Goal: Transaction & Acquisition: Book appointment/travel/reservation

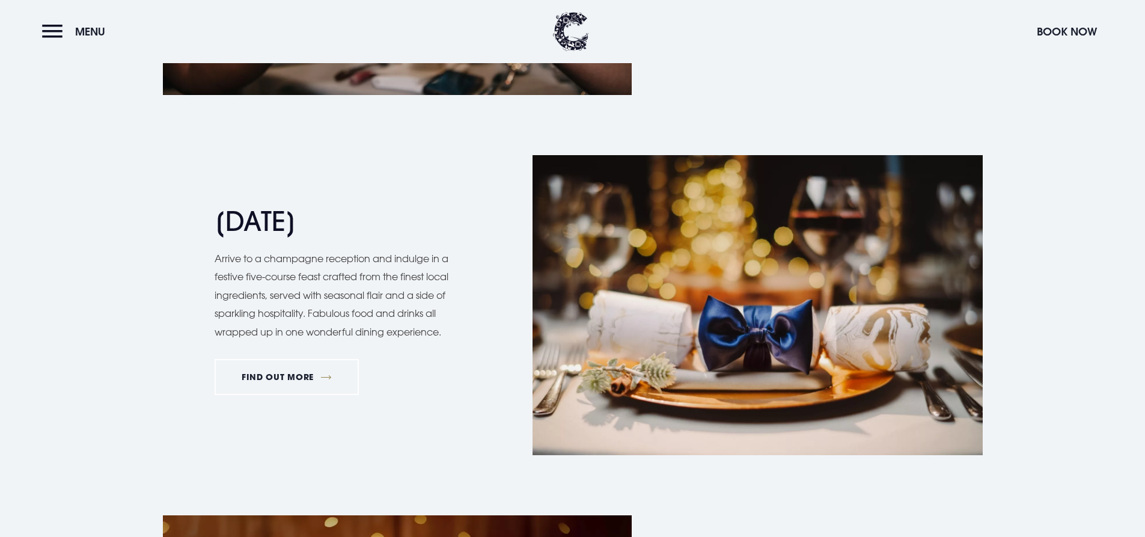
scroll to position [1322, 0]
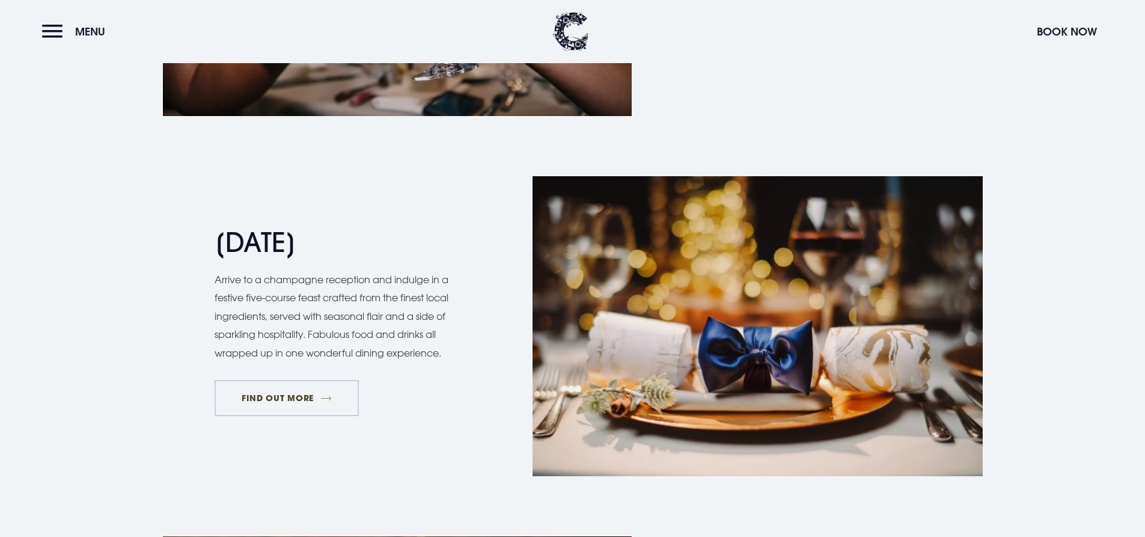
click at [310, 408] on link "FIND OUT MORE" at bounding box center [286, 398] width 145 height 36
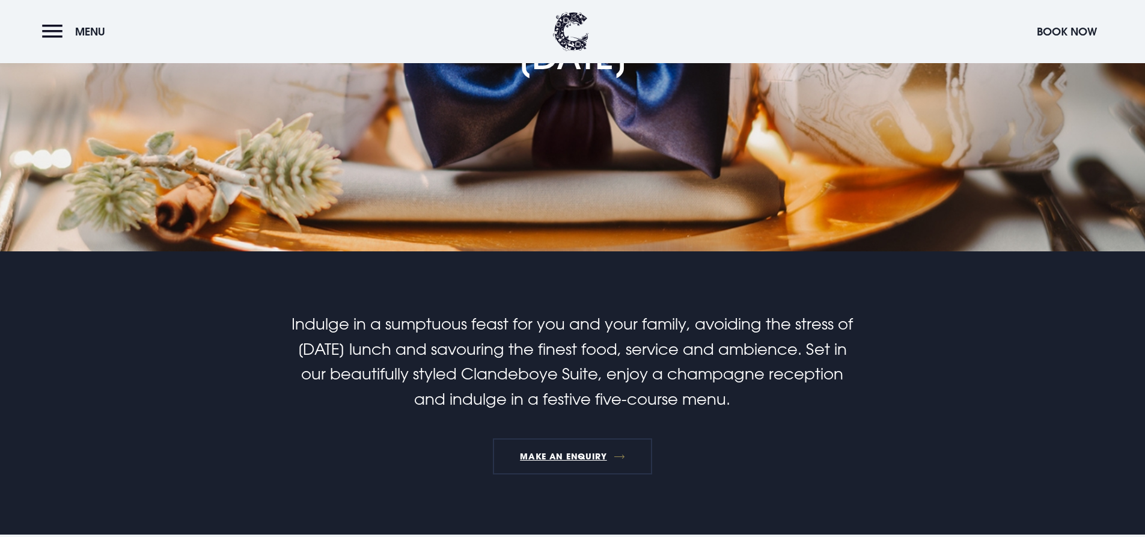
scroll to position [360, 0]
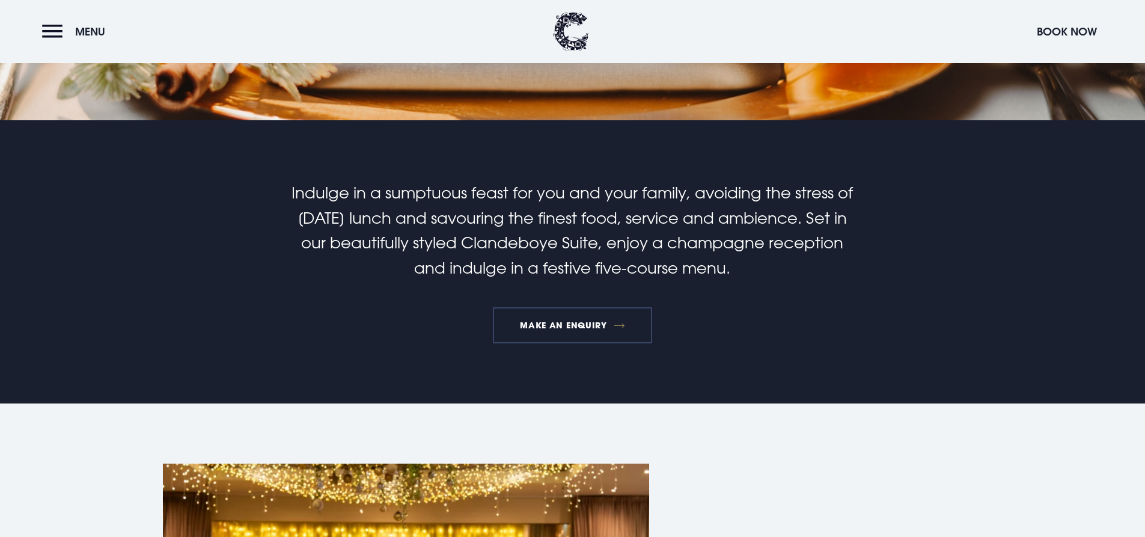
click at [581, 326] on link "MAKE AN ENQUIRY" at bounding box center [572, 325] width 159 height 36
click at [93, 35] on span "Menu" at bounding box center [90, 32] width 30 height 14
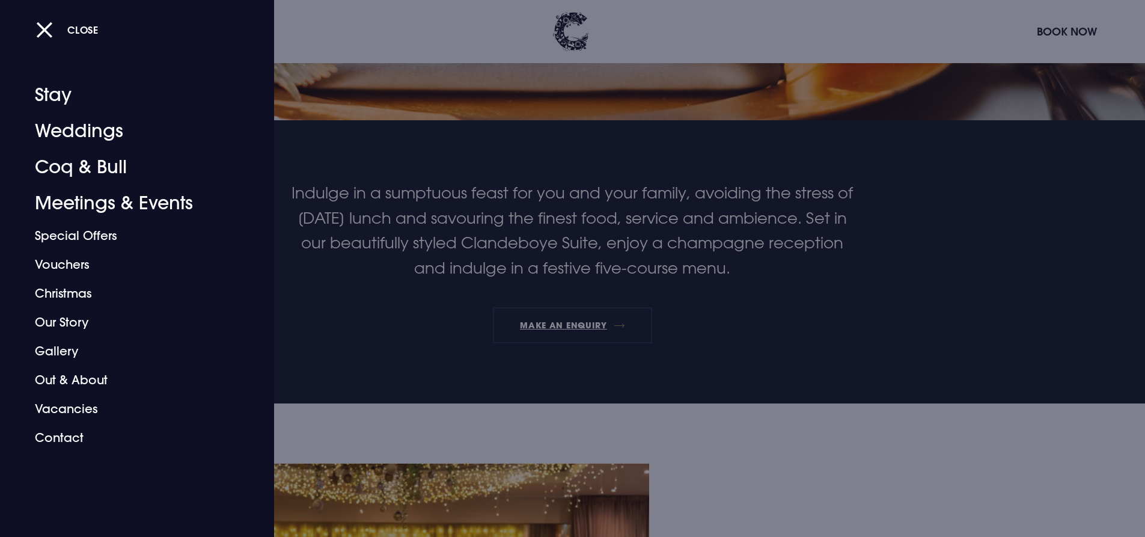
click at [589, 219] on div at bounding box center [572, 268] width 1145 height 537
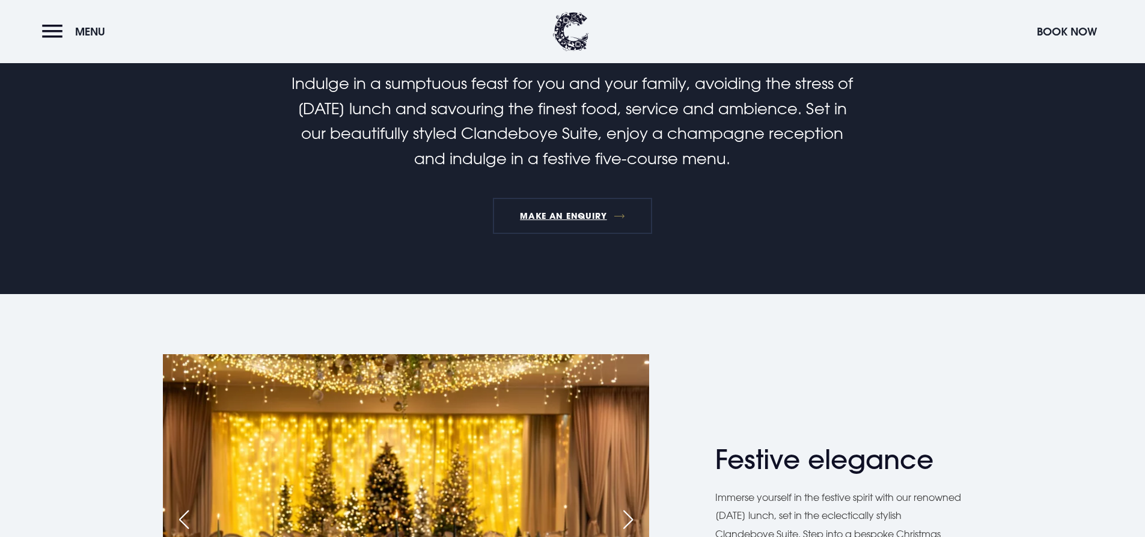
scroll to position [601, 0]
